Goal: Information Seeking & Learning: Learn about a topic

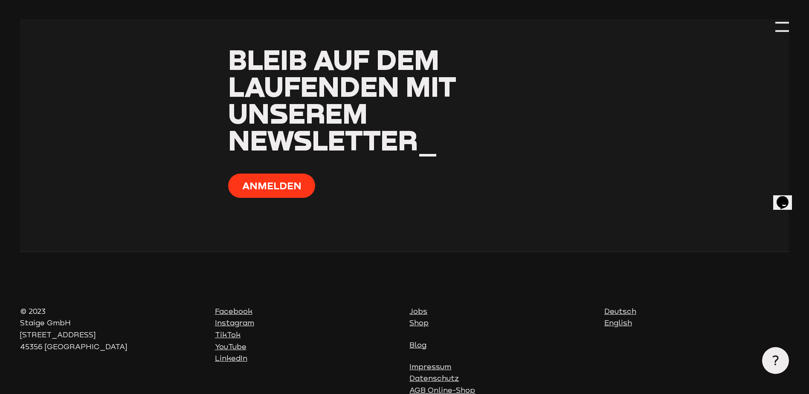
scroll to position [3463, 0]
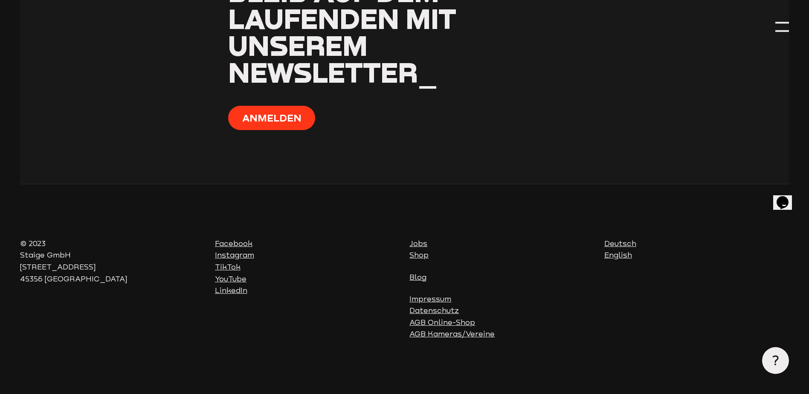
click at [424, 299] on link "Impressum" at bounding box center [431, 299] width 42 height 9
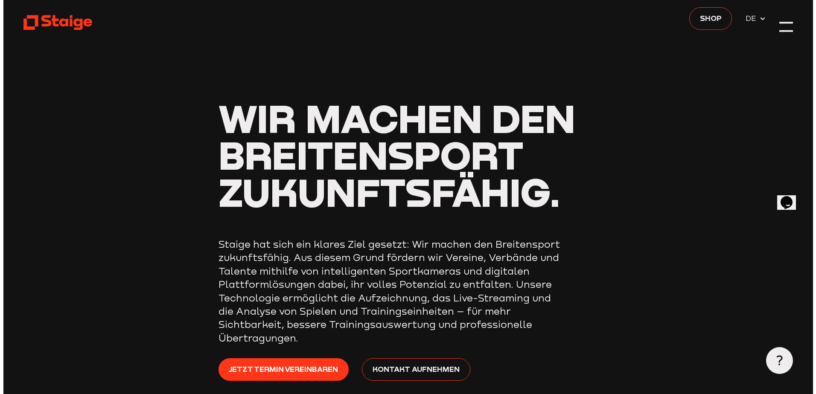
scroll to position [0, 0]
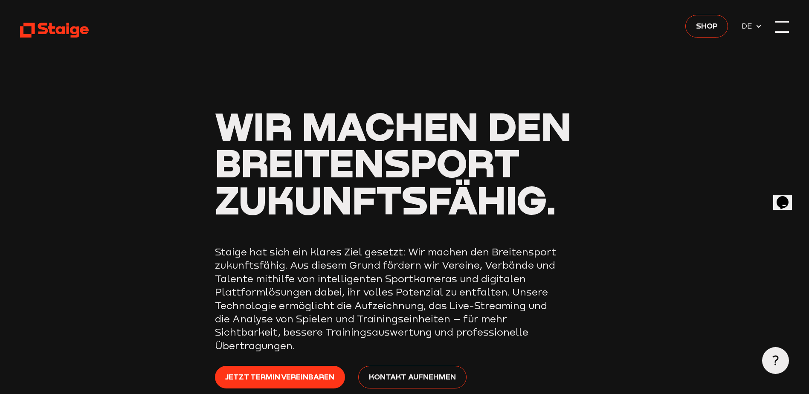
click at [781, 26] on div at bounding box center [782, 26] width 13 height 13
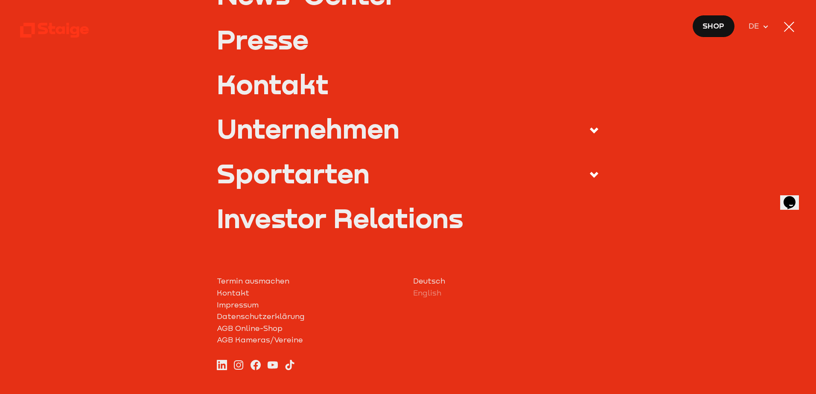
scroll to position [378, 0]
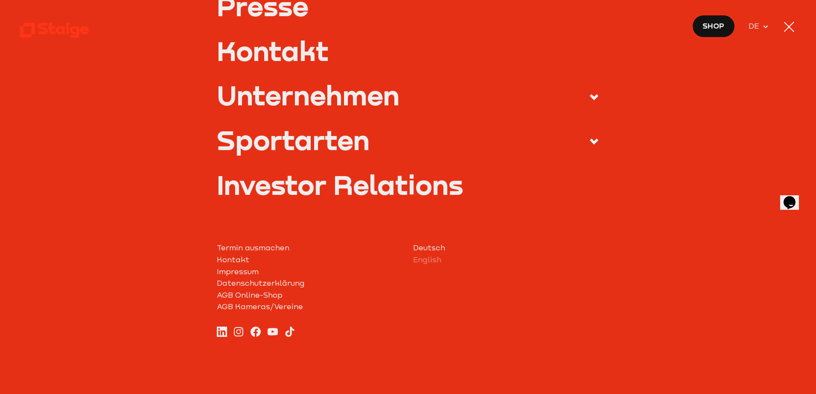
click at [589, 102] on icon at bounding box center [594, 97] width 10 height 10
click at [0, 0] on input "Unternehmen" at bounding box center [0, 0] width 0 height 0
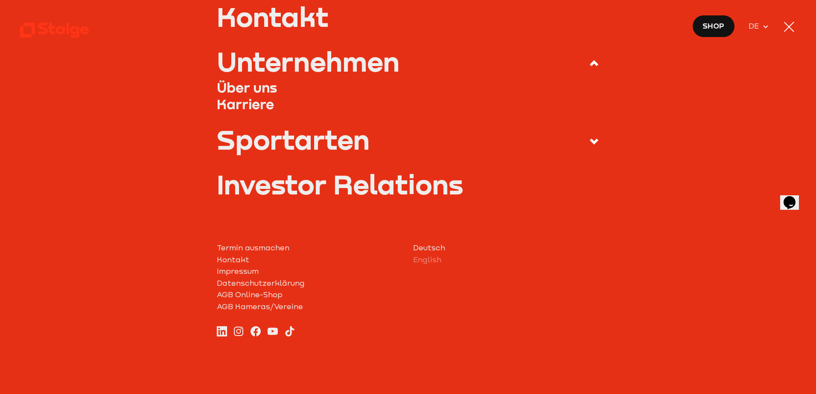
scroll to position [321, 0]
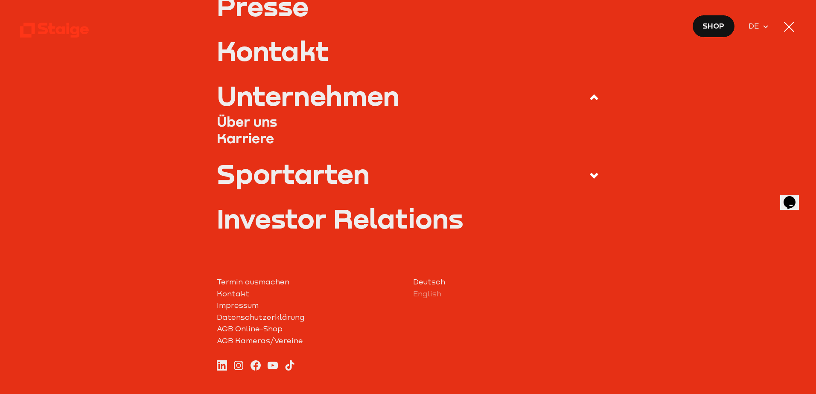
click at [253, 124] on link "Über uns" at bounding box center [408, 121] width 383 height 17
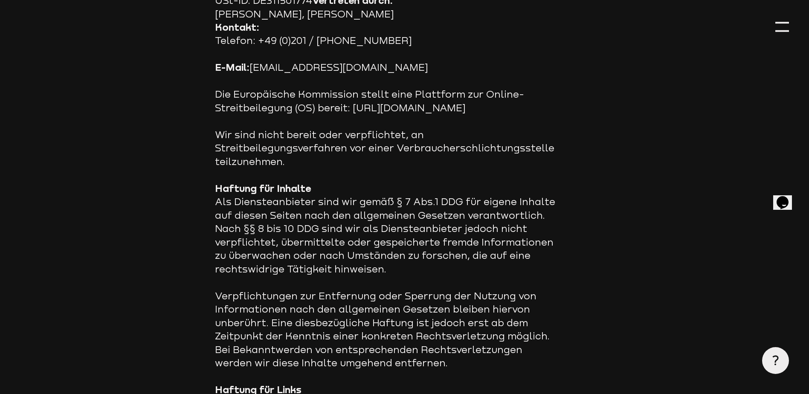
scroll to position [43, 0]
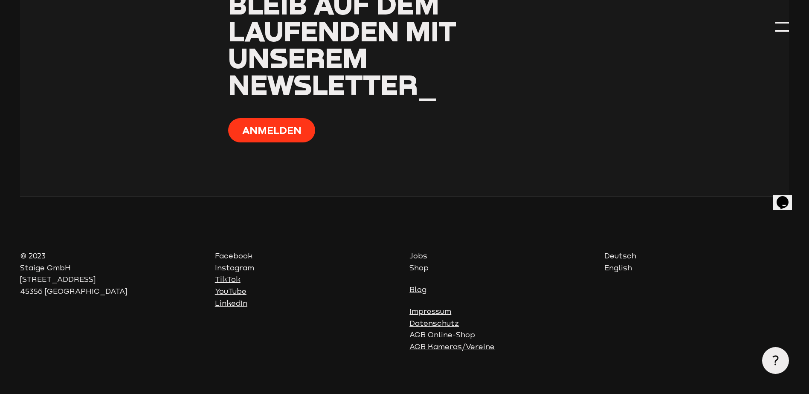
scroll to position [2554, 0]
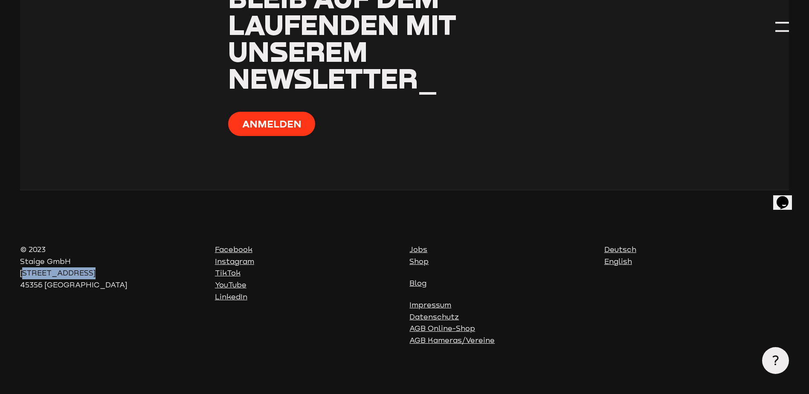
drag, startPoint x: 87, startPoint y: 264, endPoint x: 20, endPoint y: 272, distance: 67.4
click at [20, 272] on p "© 2023 Staige GmbH [STREET_ADDRESS]" at bounding box center [112, 267] width 185 height 47
drag, startPoint x: 21, startPoint y: 272, endPoint x: 64, endPoint y: 266, distance: 43.1
copy p "[STREET_ADDRESS]"
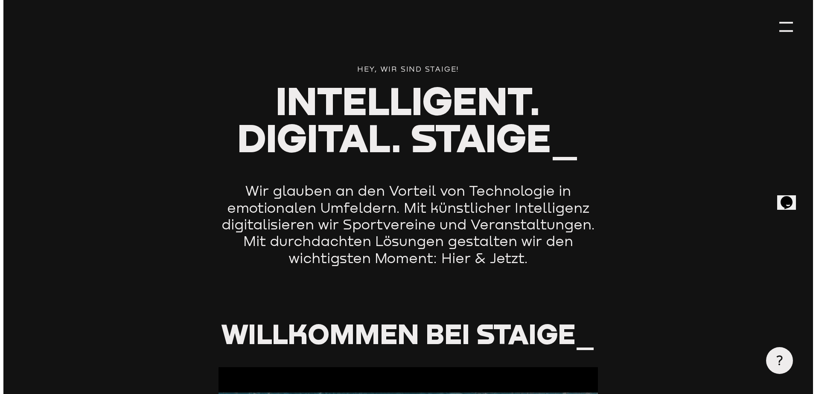
scroll to position [0, 0]
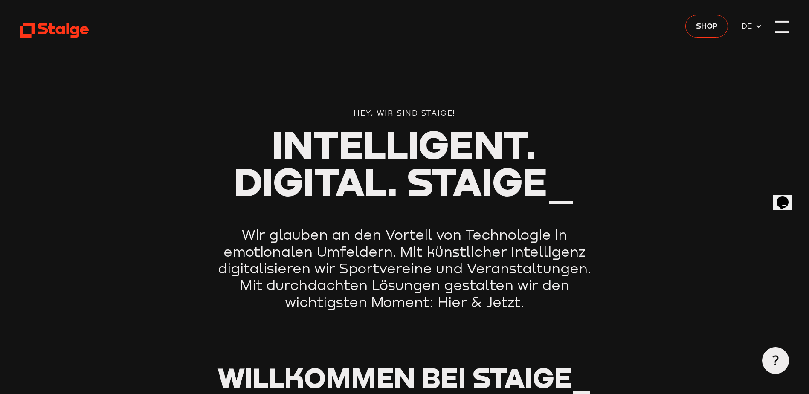
click at [779, 27] on div at bounding box center [782, 26] width 13 height 13
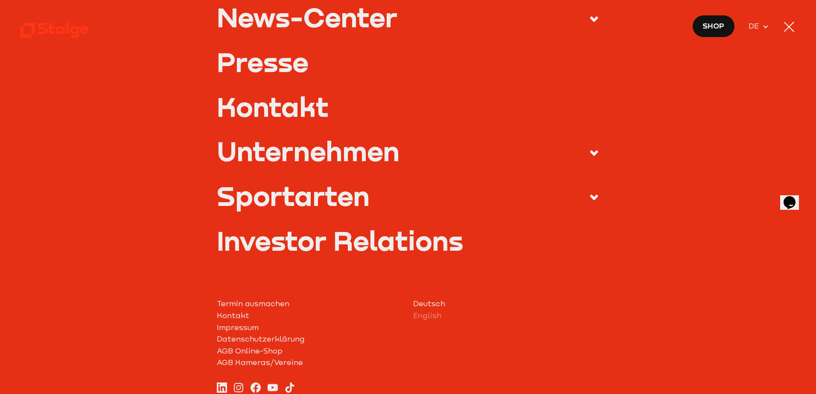
scroll to position [341, 0]
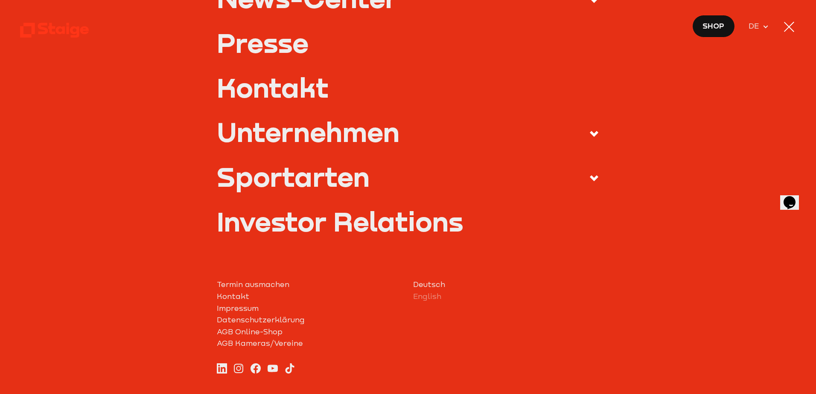
click at [591, 134] on use at bounding box center [594, 134] width 9 height 6
click at [0, 0] on input "Unternehmen" at bounding box center [0, 0] width 0 height 0
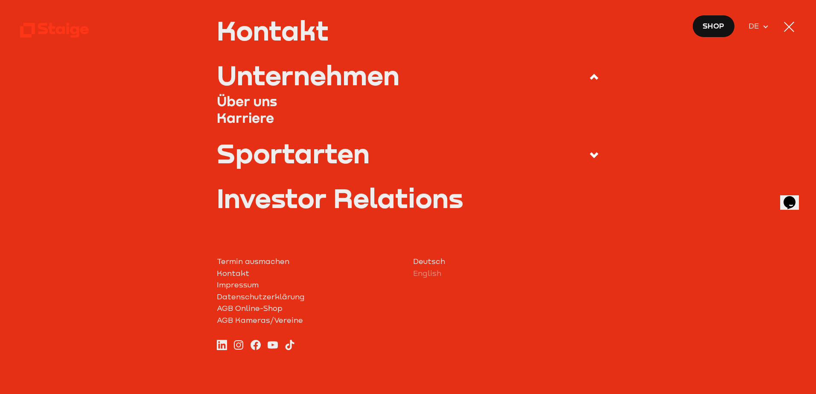
scroll to position [285, 0]
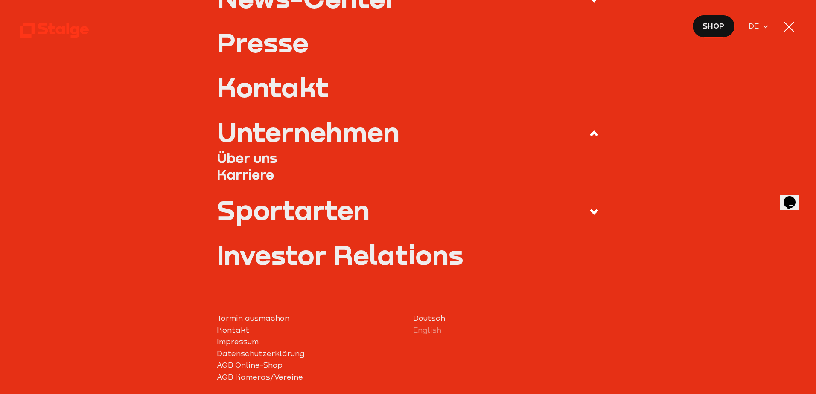
click at [591, 134] on use at bounding box center [594, 134] width 9 height 6
click at [0, 0] on input "Unternehmen" at bounding box center [0, 0] width 0 height 0
click at [589, 207] on icon at bounding box center [594, 212] width 10 height 10
click at [0, 0] on input "Sportarten" at bounding box center [0, 0] width 0 height 0
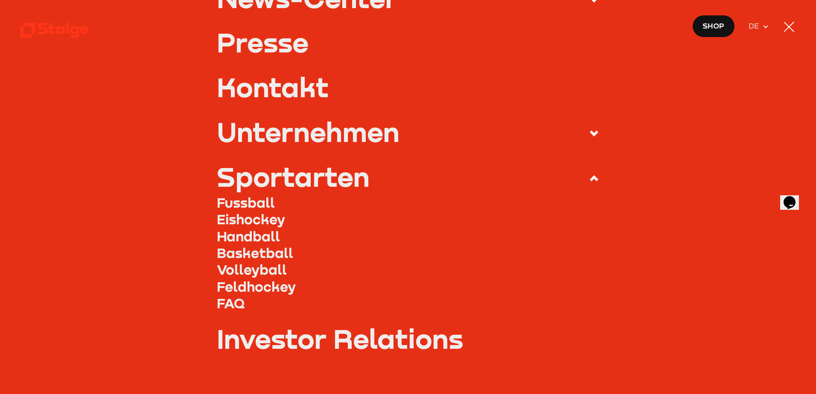
click at [263, 202] on link "Fussball" at bounding box center [408, 202] width 383 height 17
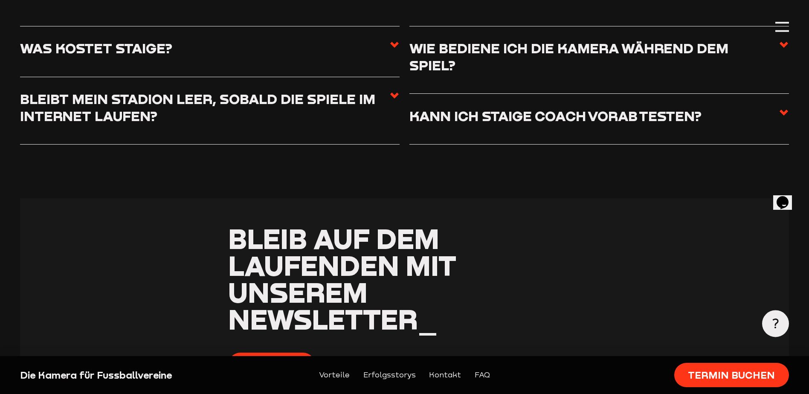
scroll to position [3925, 0]
click at [391, 47] on use at bounding box center [394, 44] width 9 height 6
click at [0, 0] on input "Was kostet Staige?" at bounding box center [0, 0] width 0 height 0
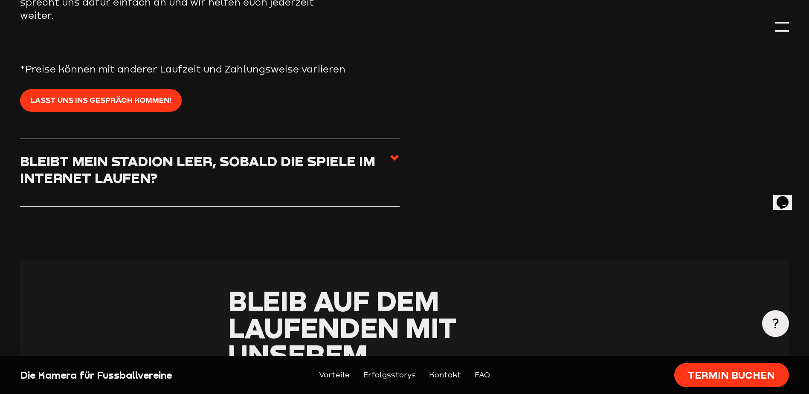
scroll to position [4095, 0]
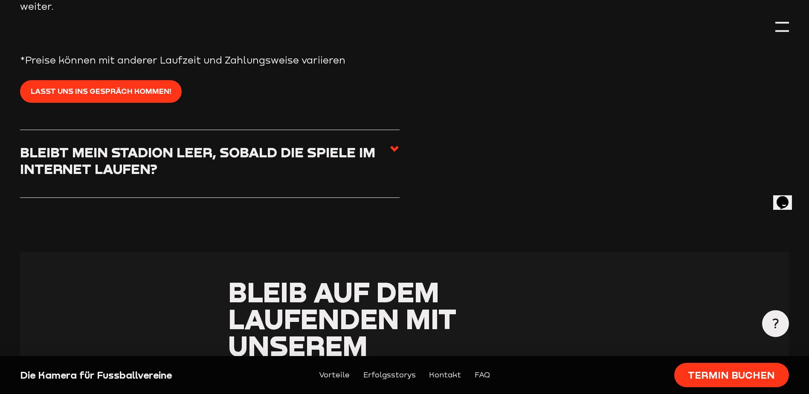
click at [389, 154] on icon at bounding box center [394, 149] width 10 height 10
click at [0, 0] on input "Bleibt mein Stadion leer, sobald die Spiele im Internet laufen?" at bounding box center [0, 0] width 0 height 0
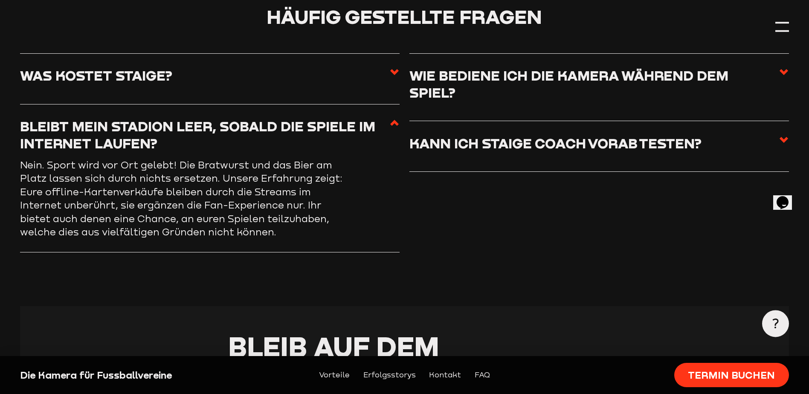
scroll to position [3882, 0]
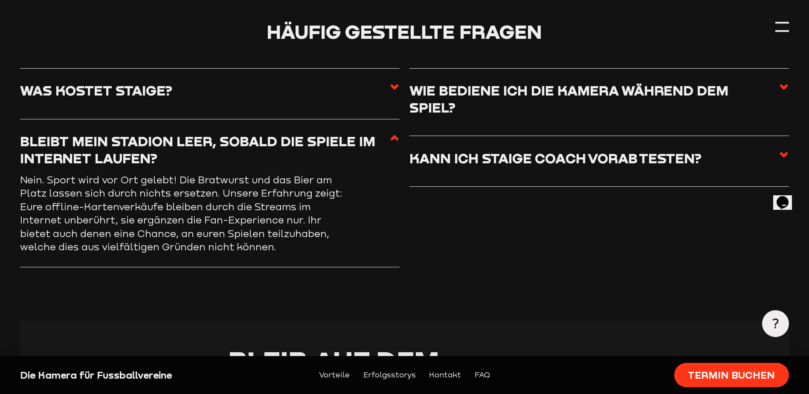
click at [782, 92] on icon at bounding box center [784, 87] width 10 height 10
click at [0, 0] on input "Wie bediene ich die Kamera während dem Spiel?" at bounding box center [0, 0] width 0 height 0
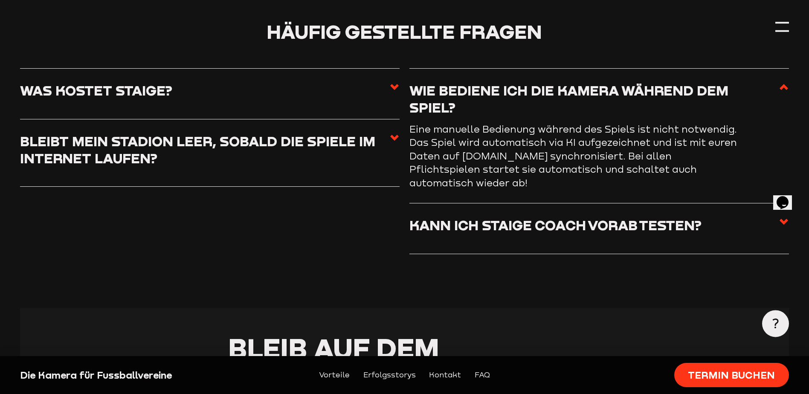
click at [784, 225] on use at bounding box center [784, 222] width 9 height 6
click at [0, 0] on input "Kann ich Staige Coach vorab testen?" at bounding box center [0, 0] width 0 height 0
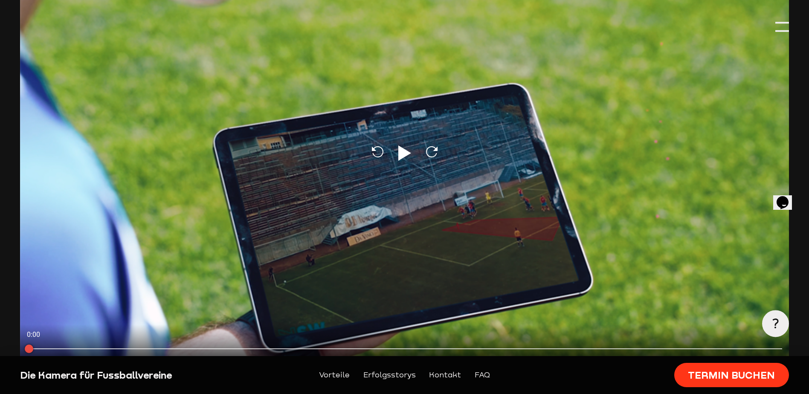
scroll to position [0, 0]
